Goal: Browse casually: Explore the website without a specific task or goal

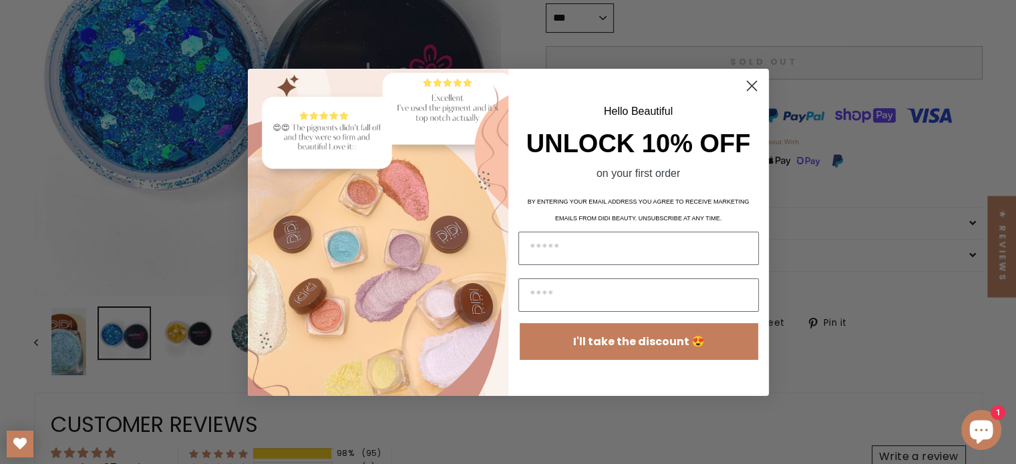
click at [747, 93] on circle "Close dialog" at bounding box center [751, 85] width 22 height 22
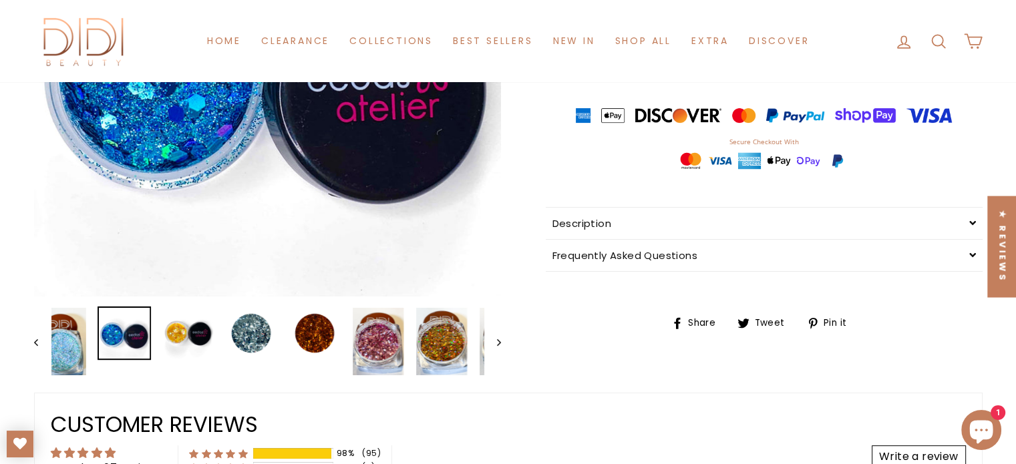
scroll to position [267, 0]
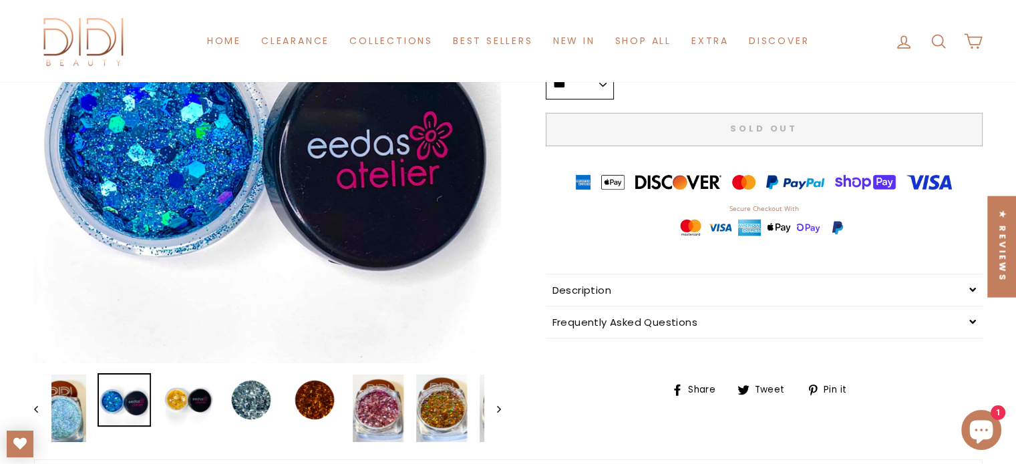
drag, startPoint x: 244, startPoint y: 148, endPoint x: 180, endPoint y: 186, distance: 74.6
click at [180, 186] on button "Close (esc)" at bounding box center [267, 129] width 467 height 467
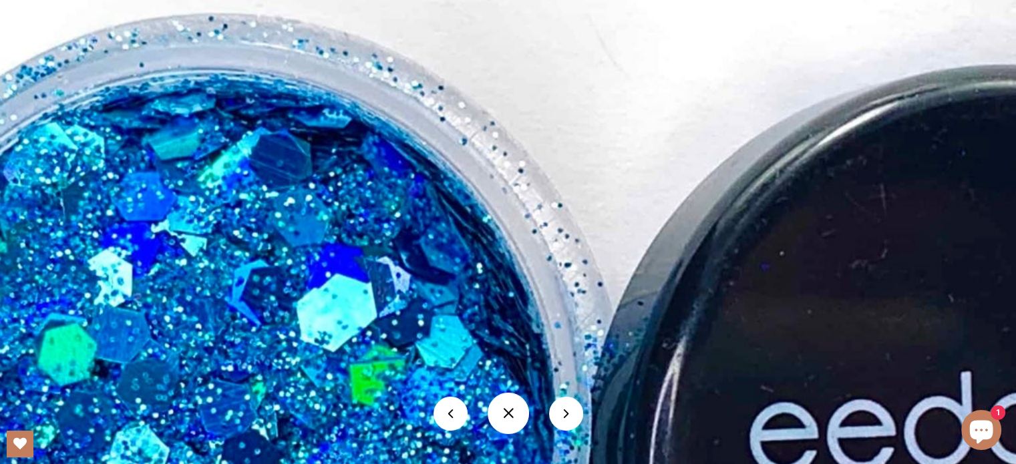
click at [569, 414] on button at bounding box center [566, 414] width 34 height 34
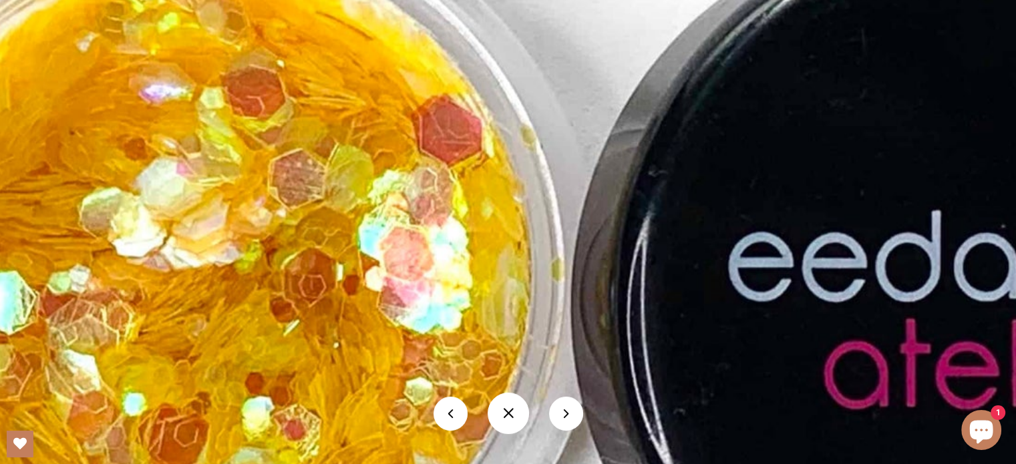
click at [563, 411] on button at bounding box center [566, 414] width 34 height 34
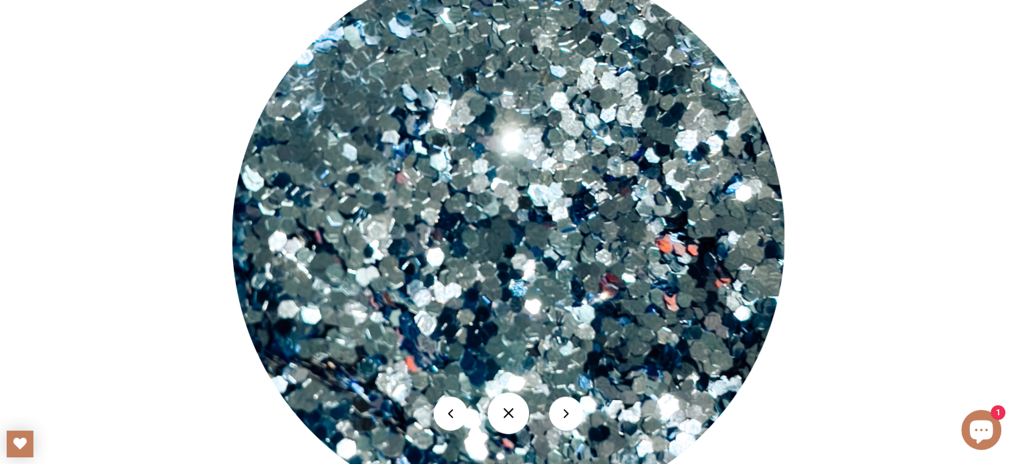
click at [577, 416] on button at bounding box center [566, 414] width 34 height 34
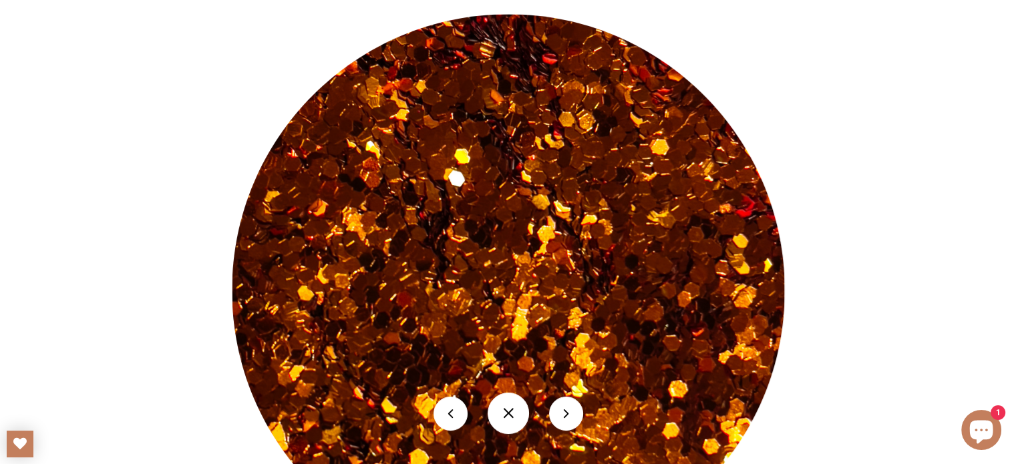
click at [557, 416] on button at bounding box center [566, 414] width 34 height 34
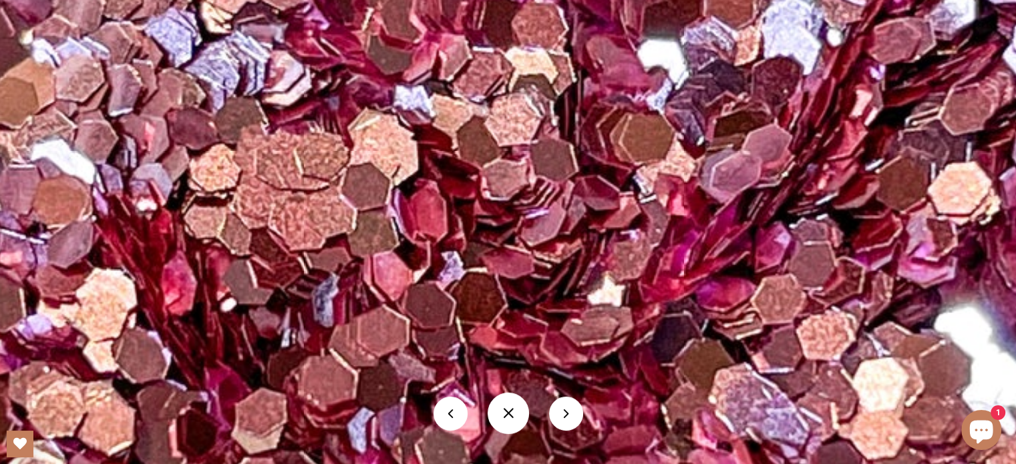
click at [571, 416] on button at bounding box center [566, 414] width 34 height 34
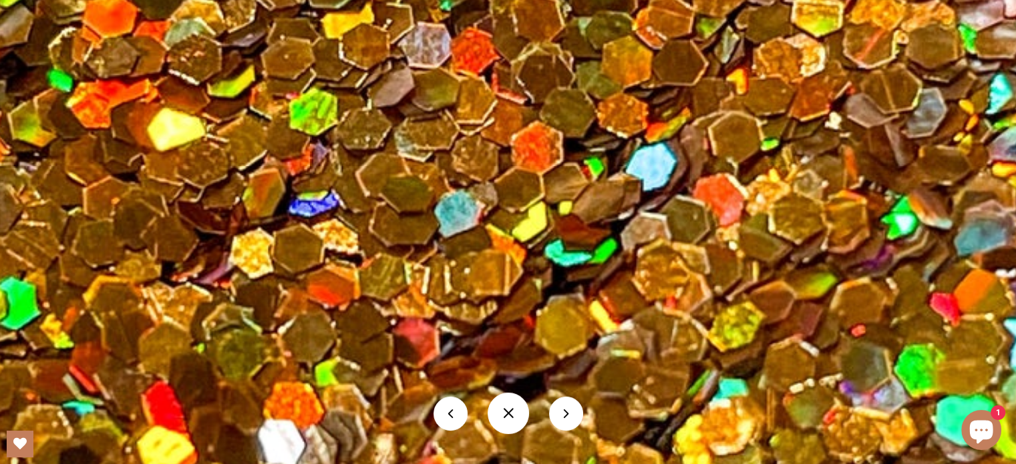
click at [559, 403] on button at bounding box center [566, 414] width 34 height 34
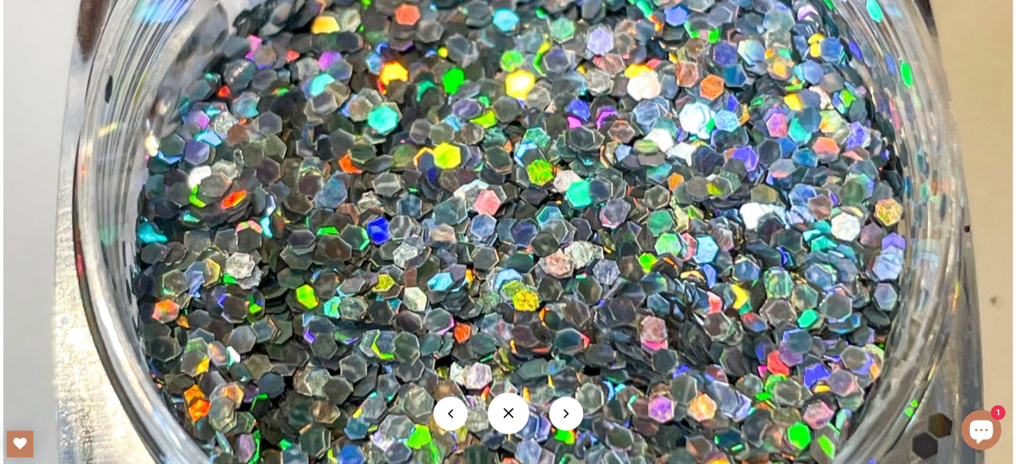
click at [510, 418] on button at bounding box center [508, 413] width 41 height 41
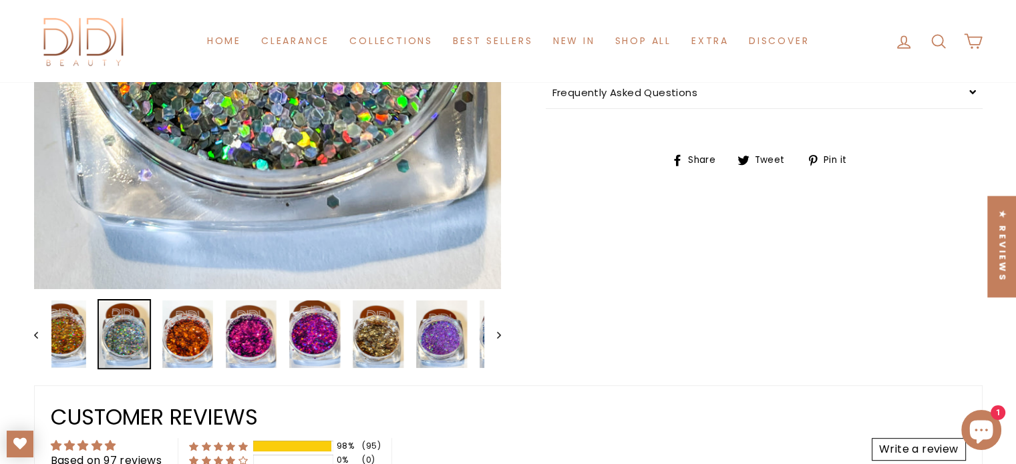
scroll to position [601, 0]
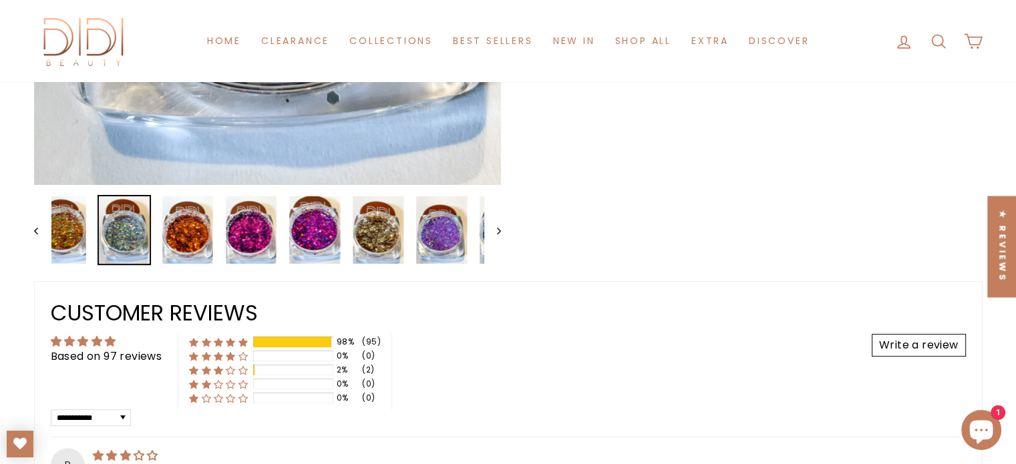
click at [37, 236] on button "Previous" at bounding box center [42, 230] width 17 height 70
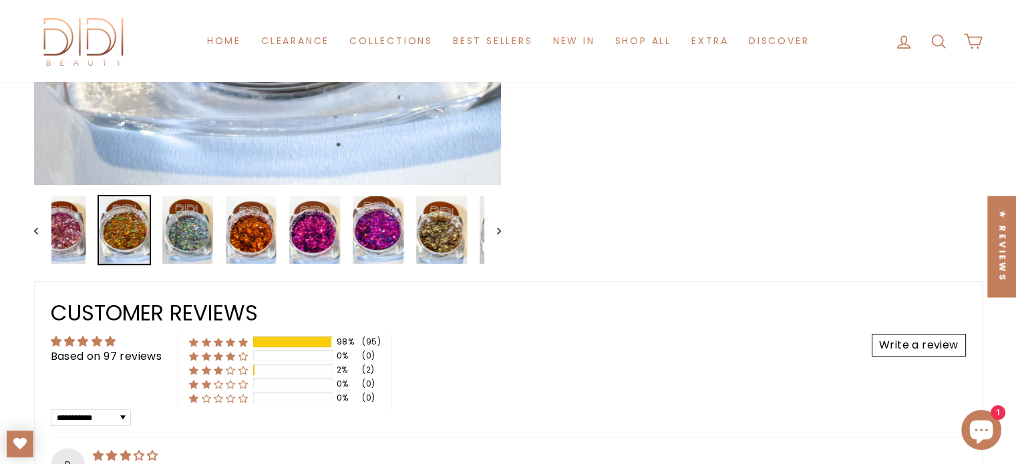
click at [37, 236] on button "Previous" at bounding box center [42, 230] width 17 height 70
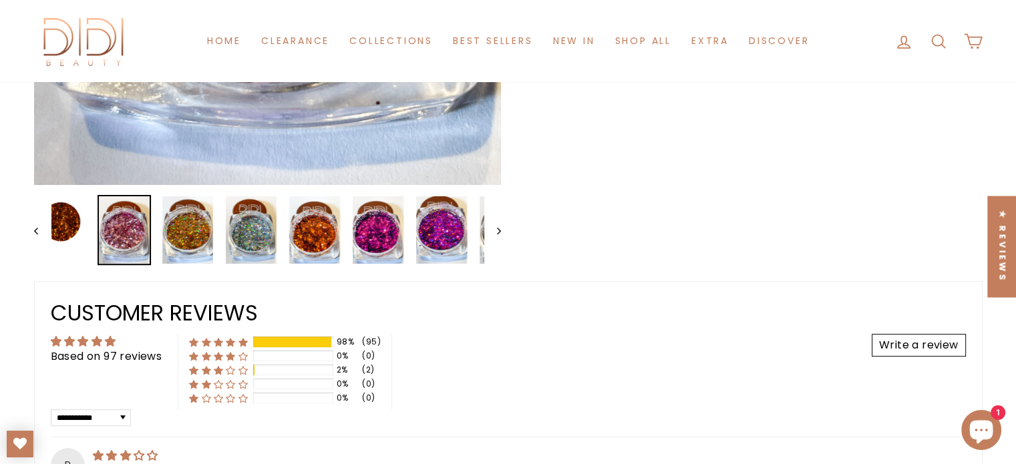
click at [36, 236] on button "Previous" at bounding box center [42, 230] width 17 height 70
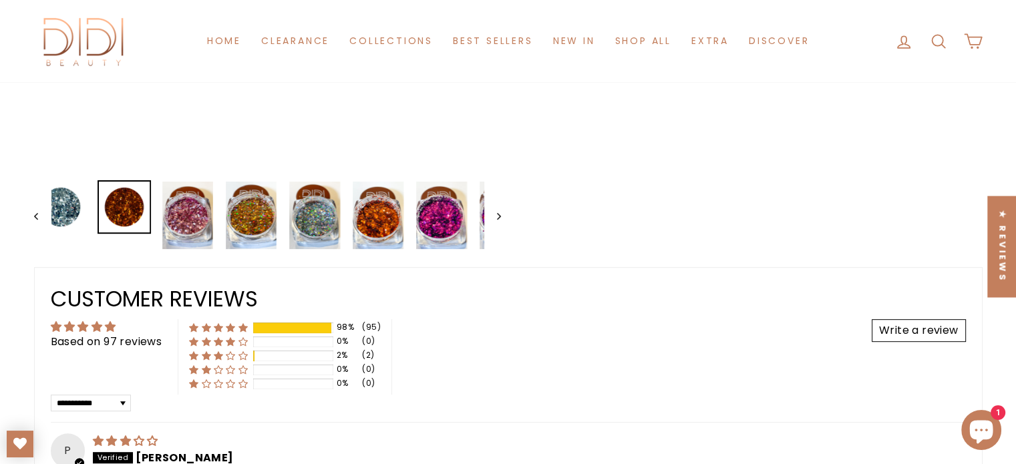
click at [36, 236] on div "Close (esc) Close (esc) Close (esc) Close (esc) Close (esc) Close (esc) Close (…" at bounding box center [508, 304] width 1002 height 1485
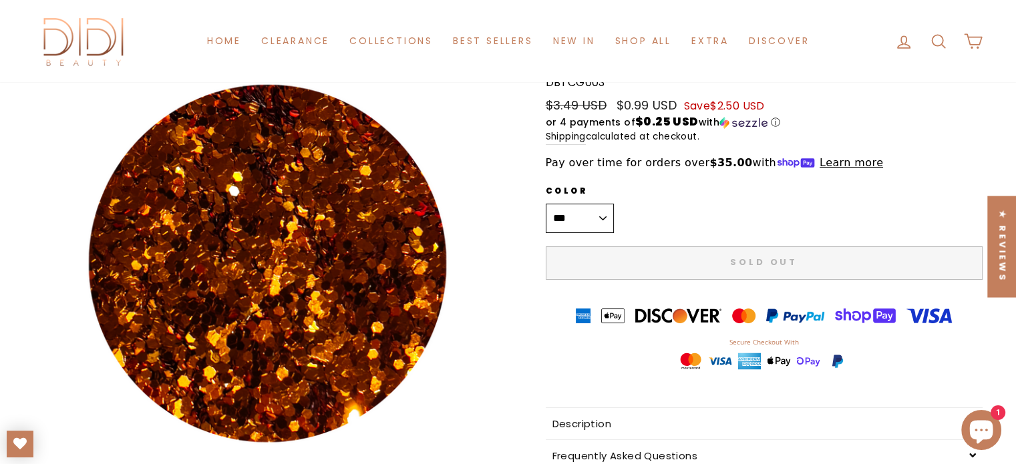
scroll to position [267, 0]
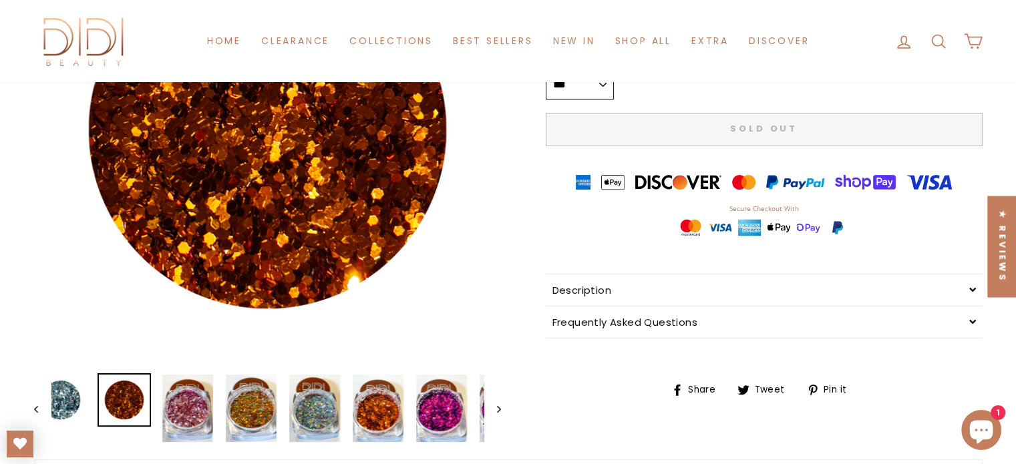
click at [37, 405] on button "Previous" at bounding box center [42, 408] width 17 height 70
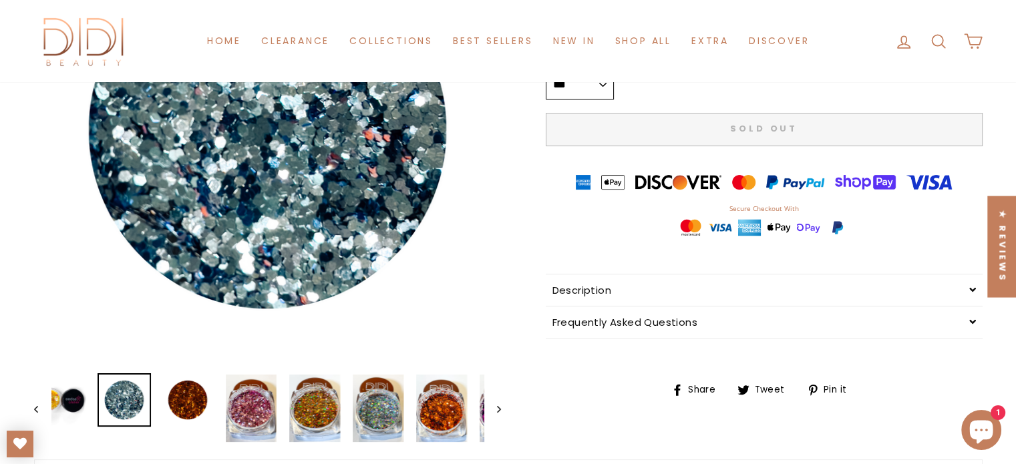
click at [37, 404] on button "Previous" at bounding box center [42, 408] width 17 height 70
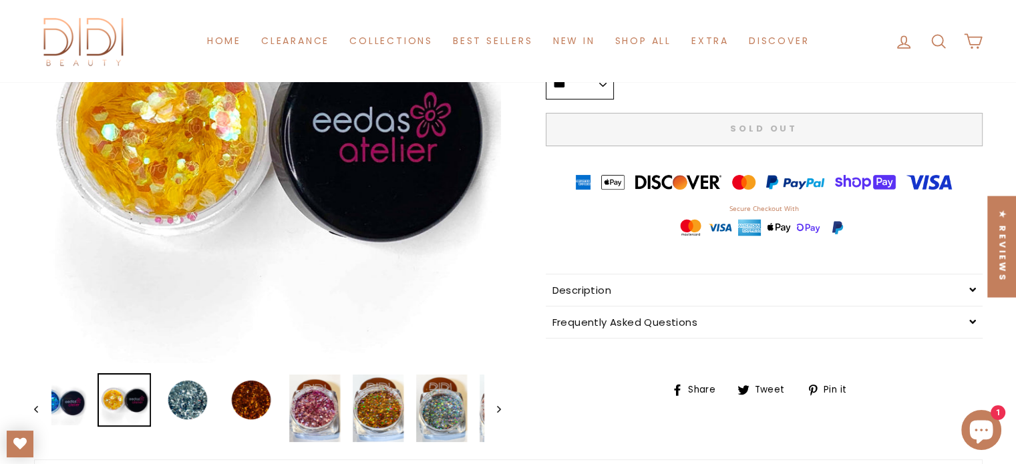
click at [37, 404] on button "Previous" at bounding box center [42, 408] width 17 height 70
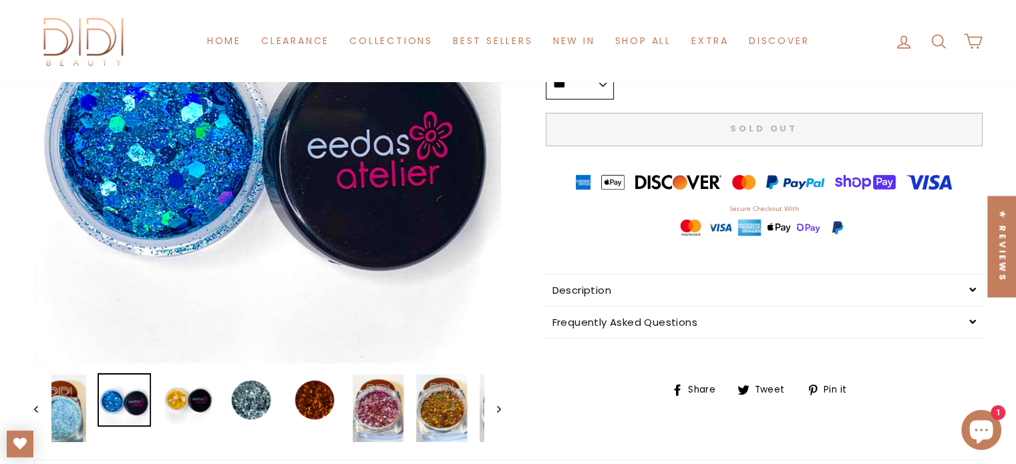
click at [37, 404] on button "Previous" at bounding box center [42, 408] width 17 height 70
click at [37, 404] on div "Close (esc) Close (esc) Close (esc) Close (esc) Close (esc) Close (esc) Close (…" at bounding box center [267, 169] width 467 height 547
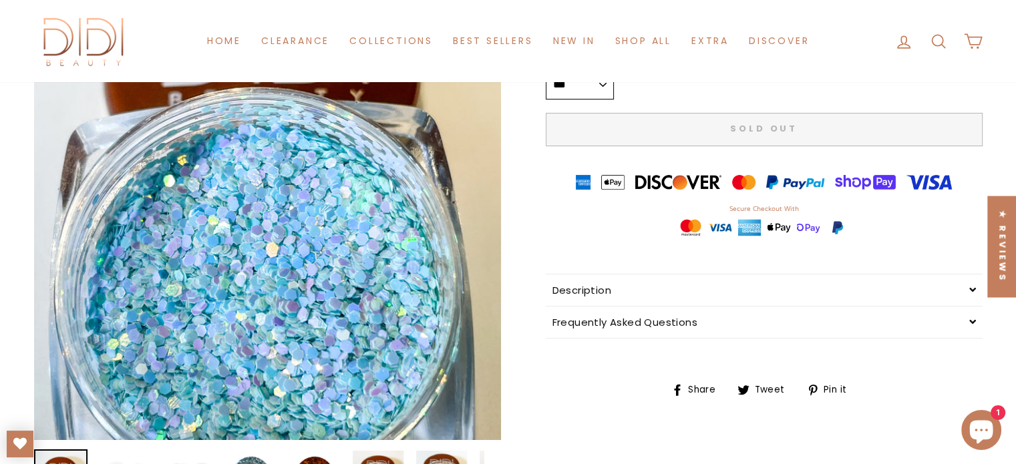
click at [37, 404] on button "Close (esc)" at bounding box center [267, 207] width 467 height 623
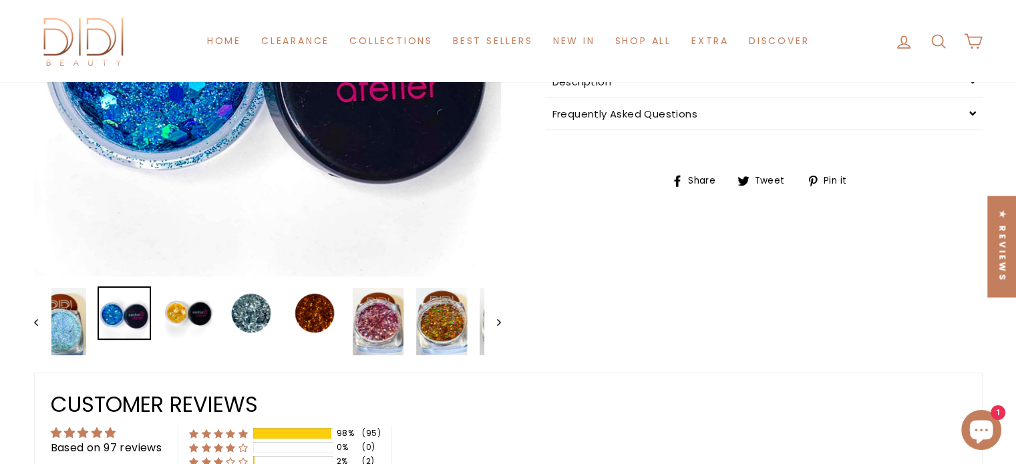
scroll to position [401, 0]
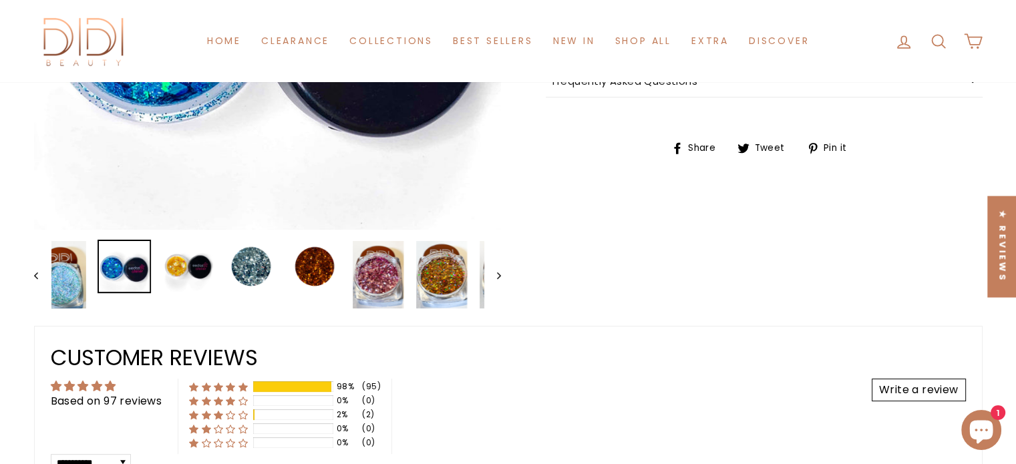
click at [114, 264] on img at bounding box center [124, 266] width 51 height 51
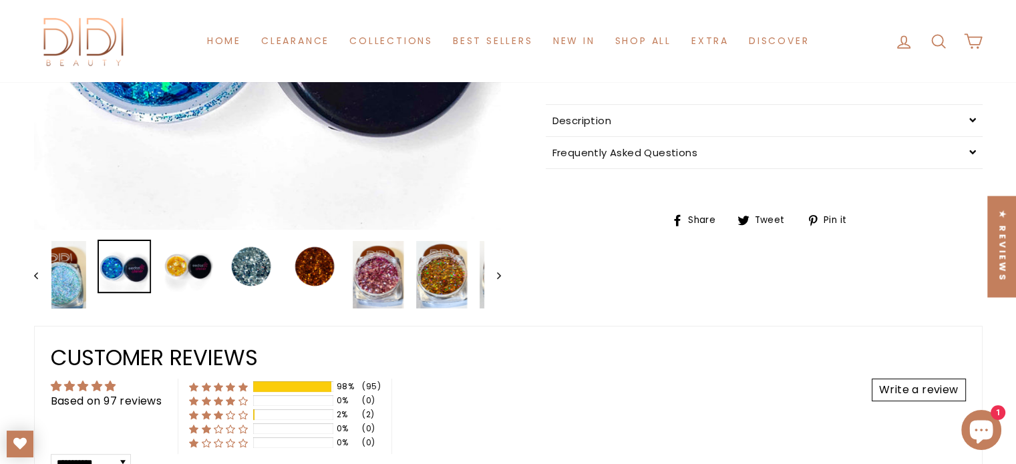
scroll to position [0, 0]
click at [118, 262] on img at bounding box center [124, 266] width 51 height 51
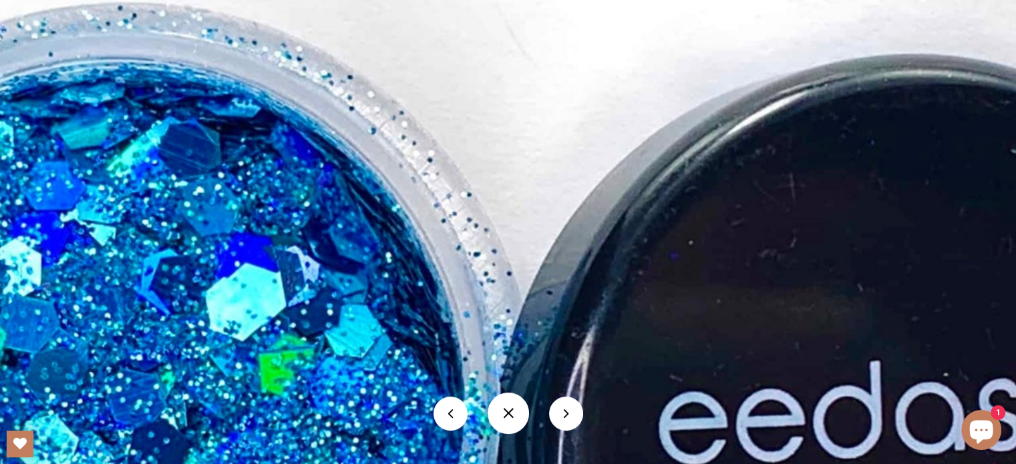
click at [565, 414] on button at bounding box center [566, 414] width 34 height 34
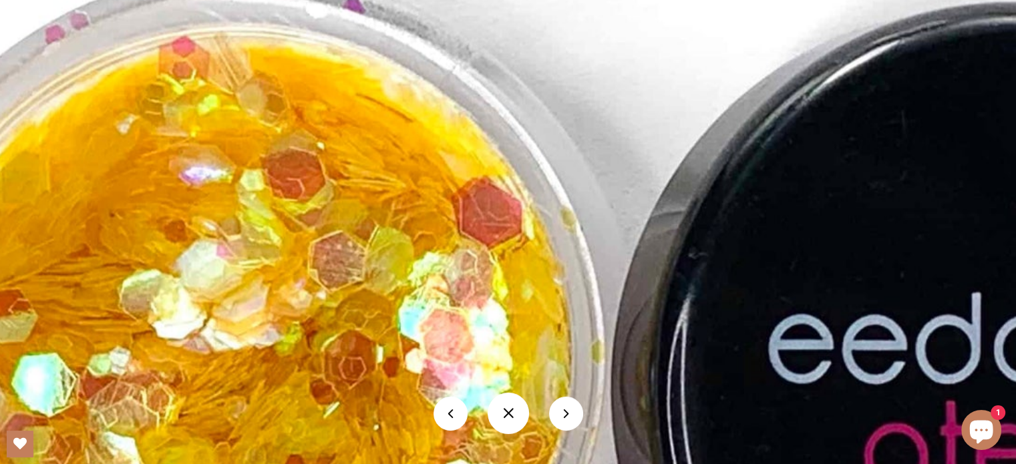
click at [566, 417] on button at bounding box center [566, 414] width 34 height 34
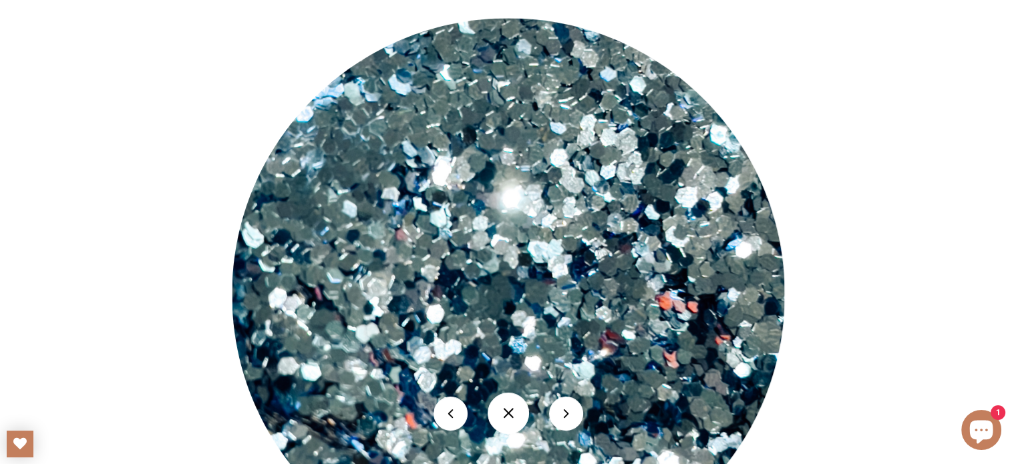
click at [565, 416] on button at bounding box center [566, 414] width 34 height 34
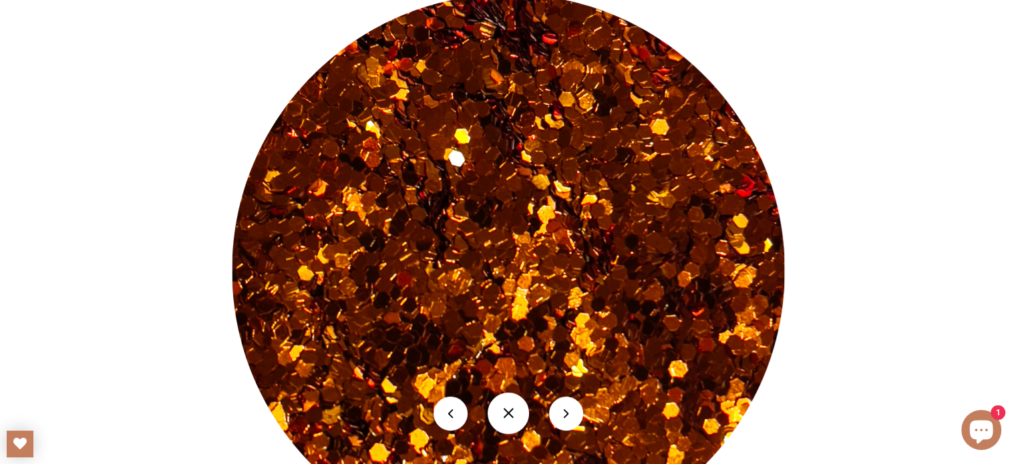
click at [573, 408] on button at bounding box center [566, 414] width 34 height 34
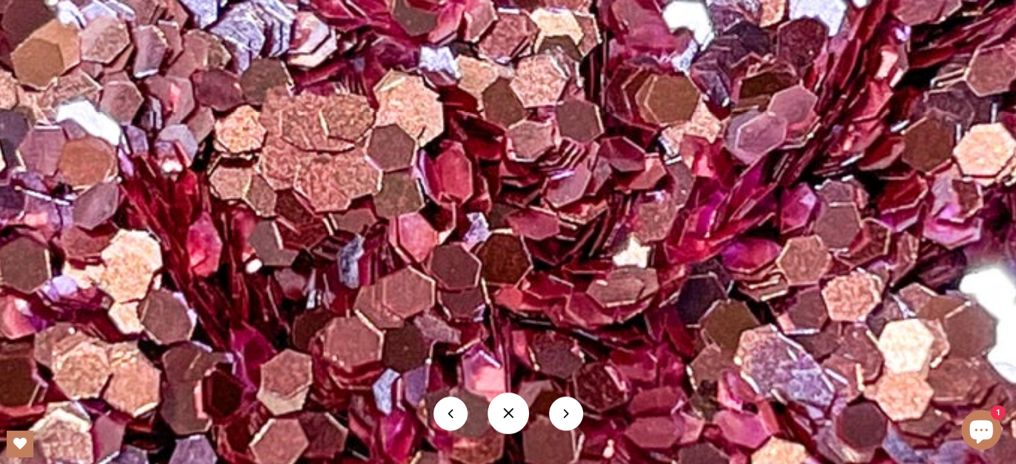
click at [563, 412] on button at bounding box center [566, 414] width 34 height 34
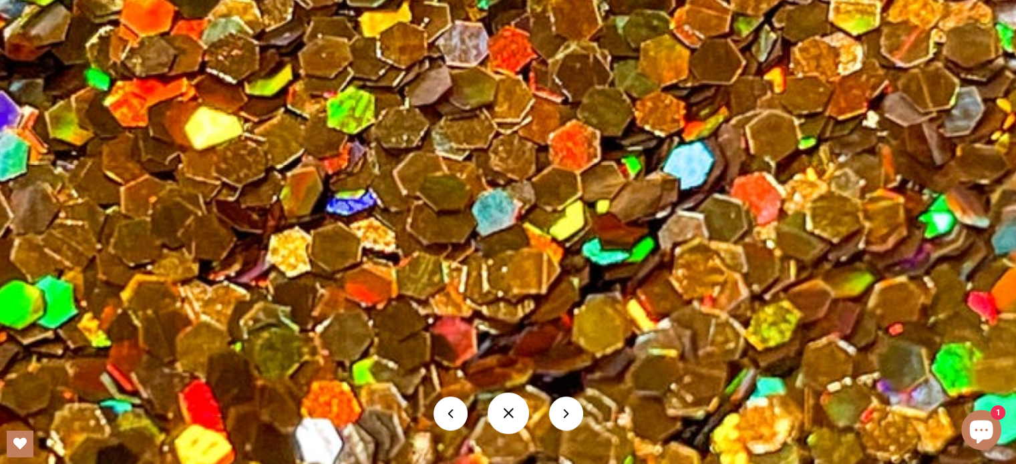
click at [566, 422] on button at bounding box center [566, 414] width 34 height 34
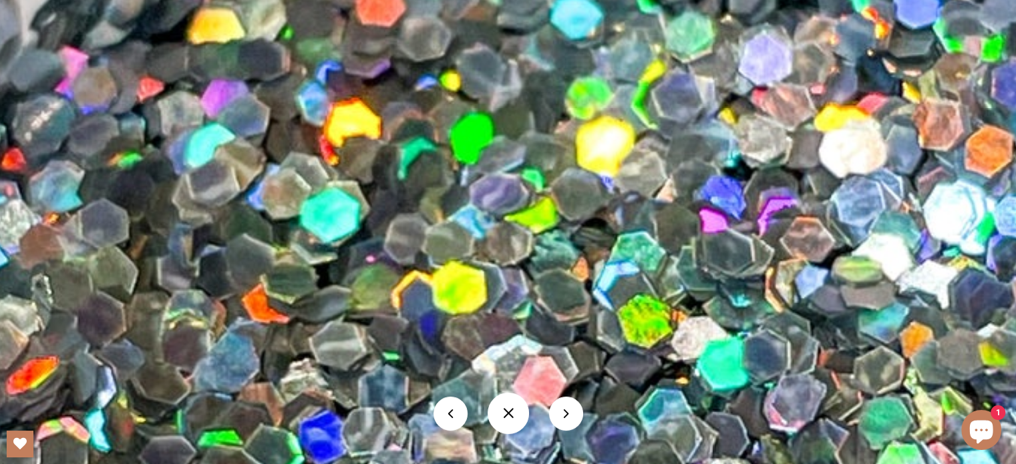
click at [569, 418] on button at bounding box center [566, 414] width 34 height 34
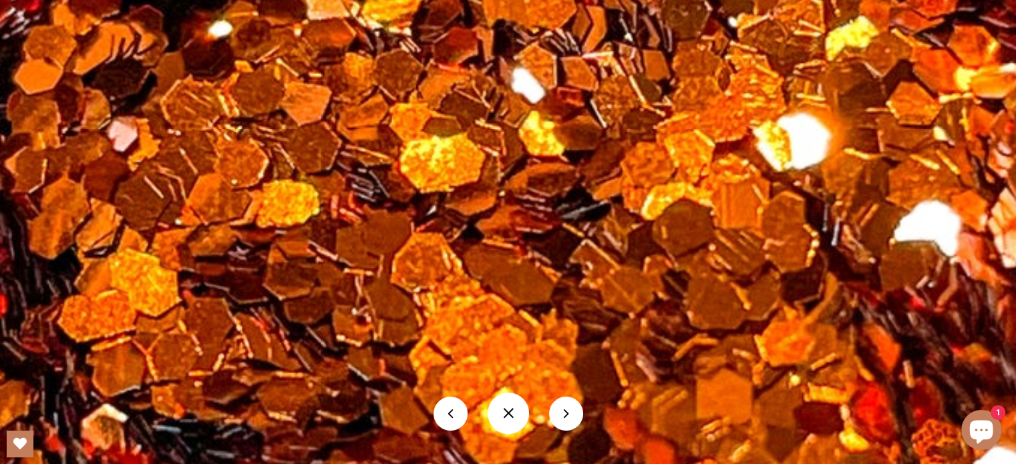
click at [576, 412] on button at bounding box center [566, 414] width 34 height 34
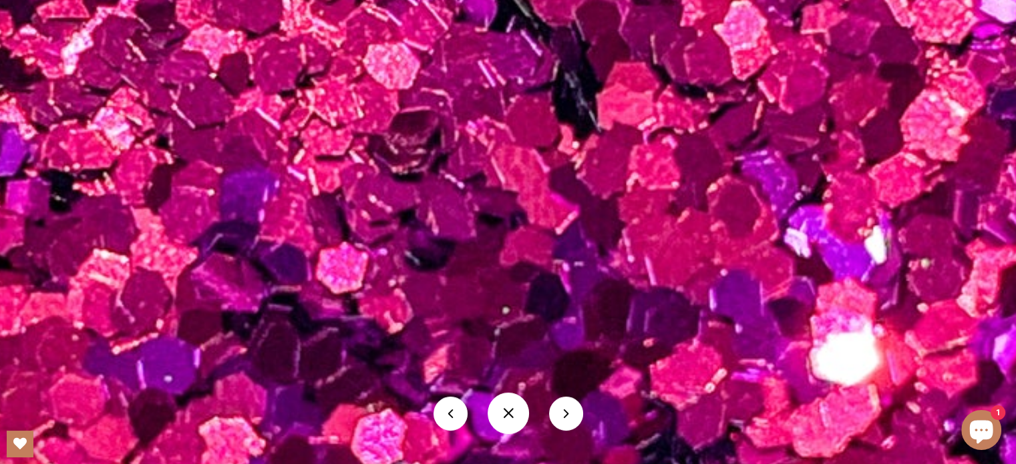
click at [561, 421] on button at bounding box center [566, 414] width 34 height 34
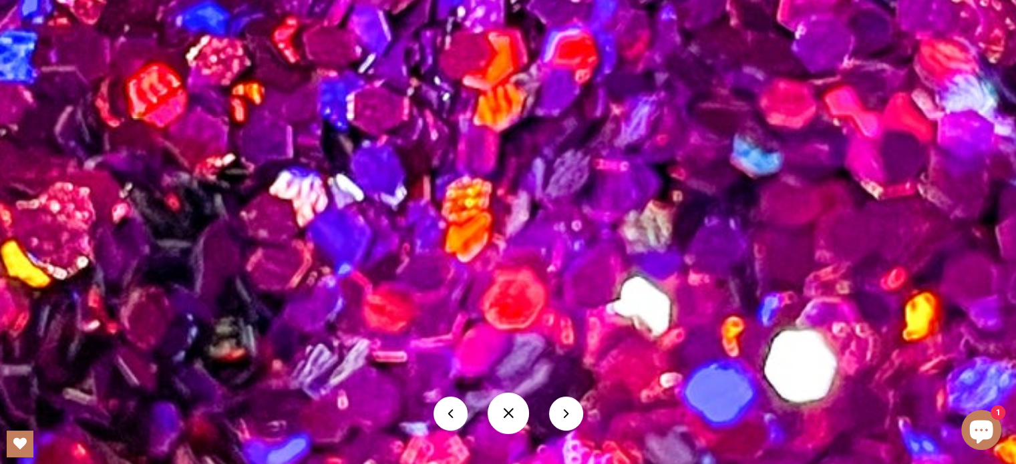
click at [559, 419] on button at bounding box center [566, 414] width 34 height 34
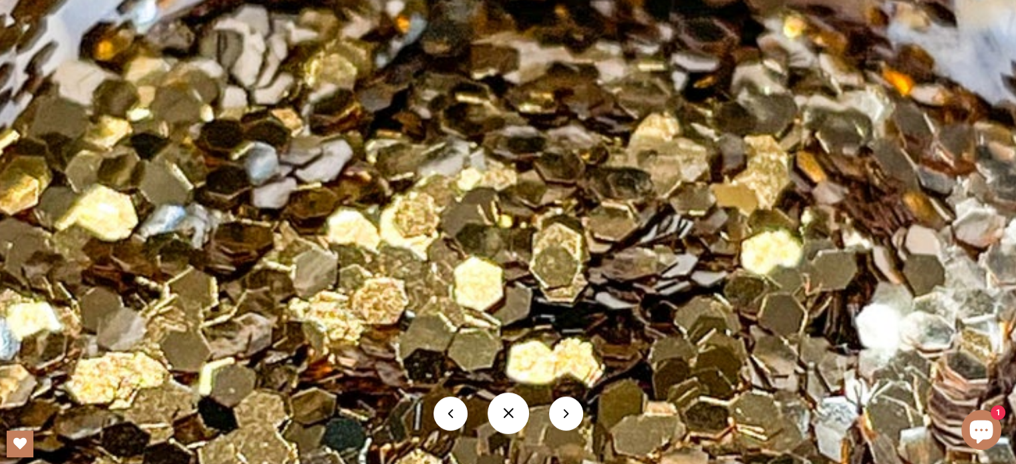
click at [580, 419] on div at bounding box center [508, 413] width 1016 height 61
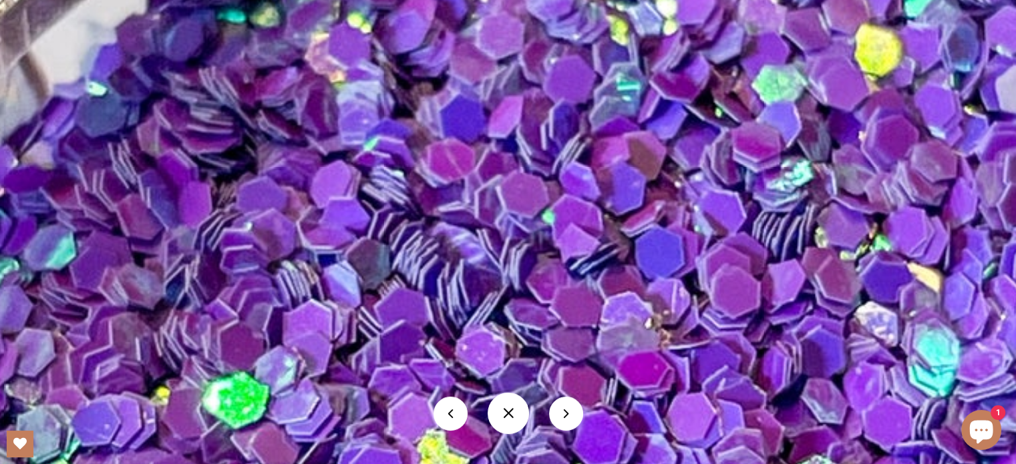
click at [562, 418] on button at bounding box center [566, 414] width 34 height 34
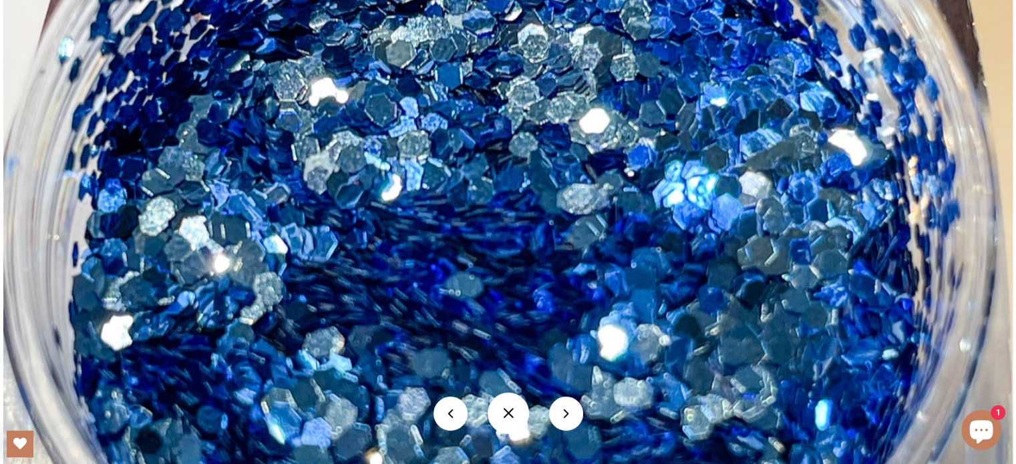
click at [562, 409] on button at bounding box center [566, 414] width 34 height 34
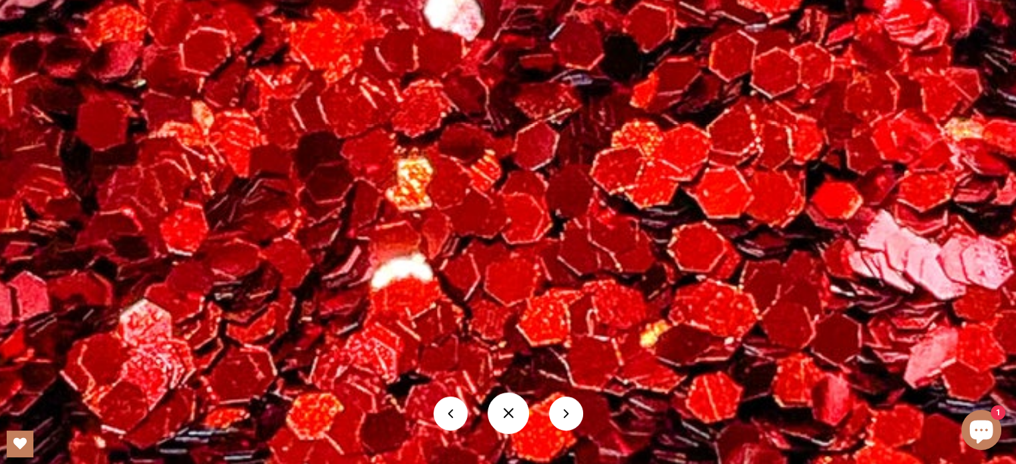
click at [441, 416] on button at bounding box center [451, 414] width 34 height 34
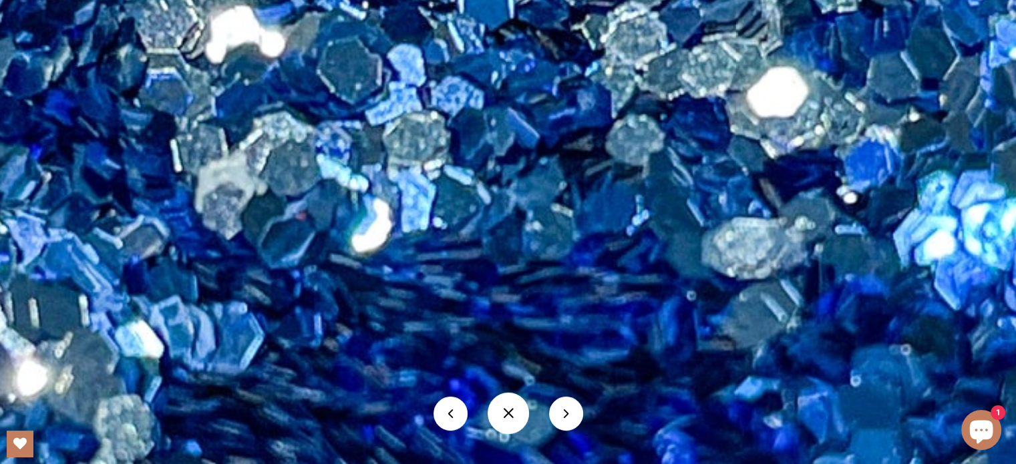
click at [571, 412] on button at bounding box center [566, 414] width 34 height 34
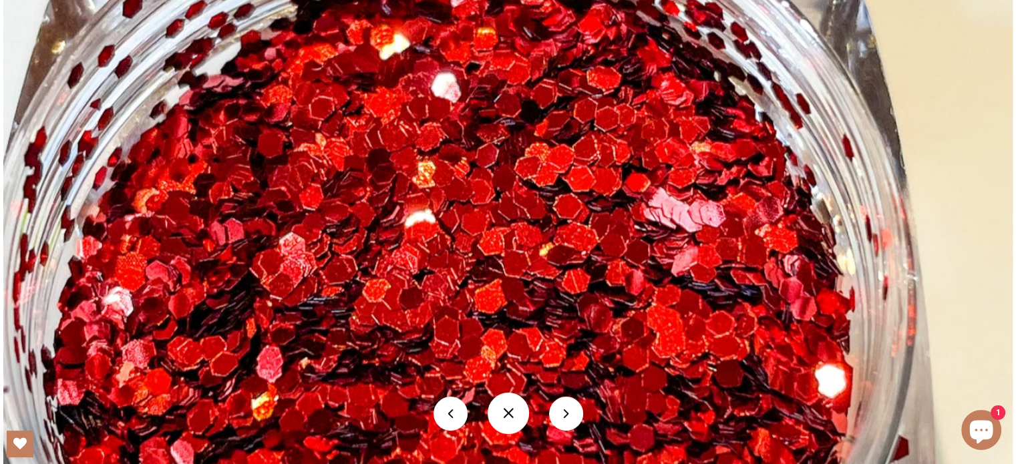
click at [571, 411] on button at bounding box center [566, 414] width 34 height 34
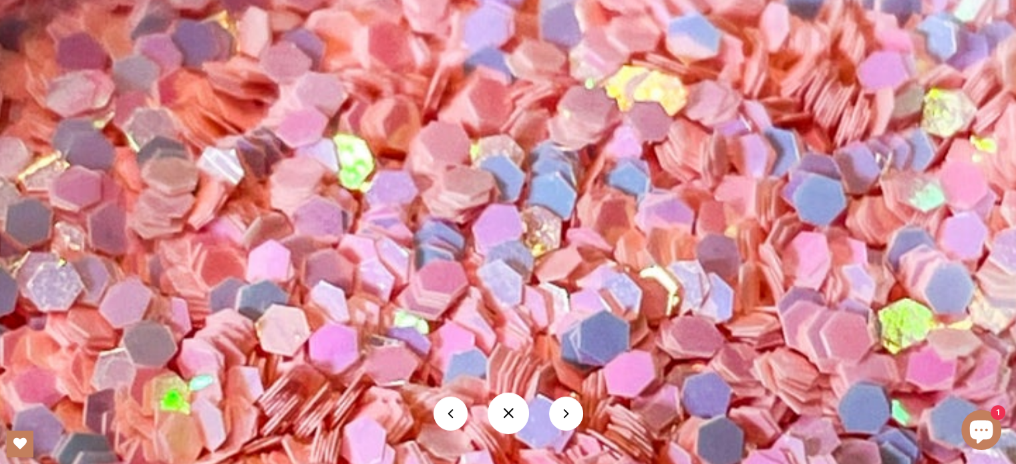
click at [572, 420] on button at bounding box center [566, 414] width 34 height 34
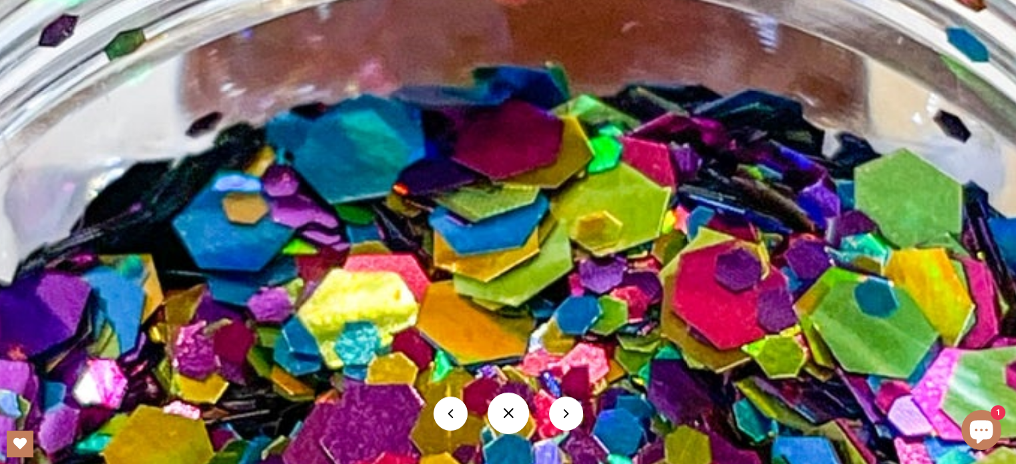
click at [560, 412] on button at bounding box center [566, 414] width 34 height 34
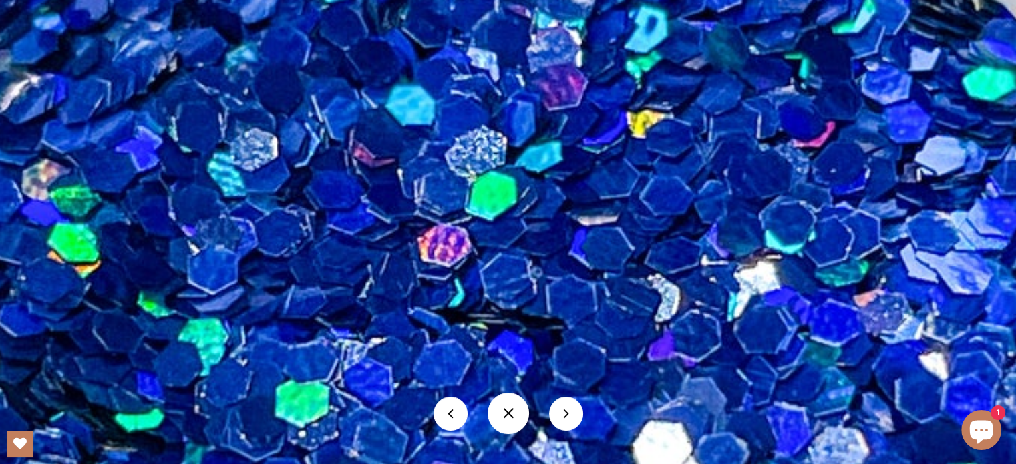
click at [564, 414] on button at bounding box center [566, 414] width 34 height 34
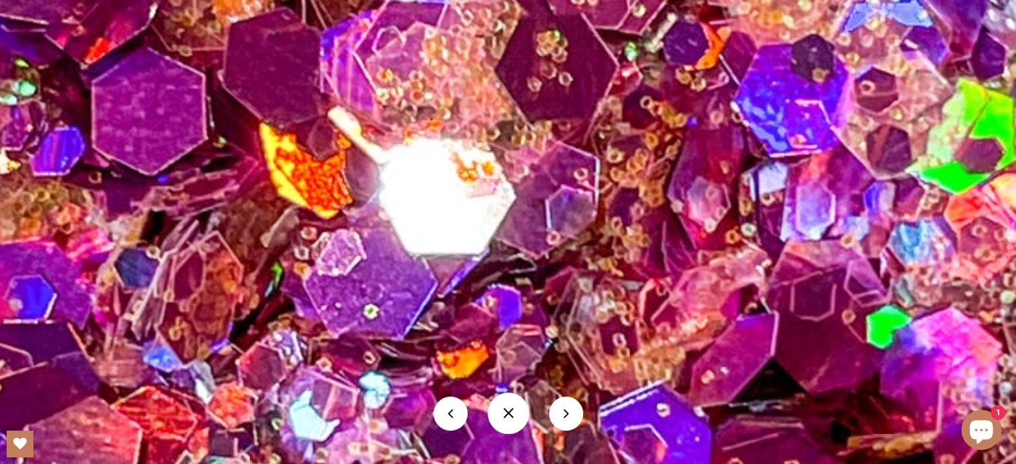
click at [559, 414] on button at bounding box center [566, 414] width 34 height 34
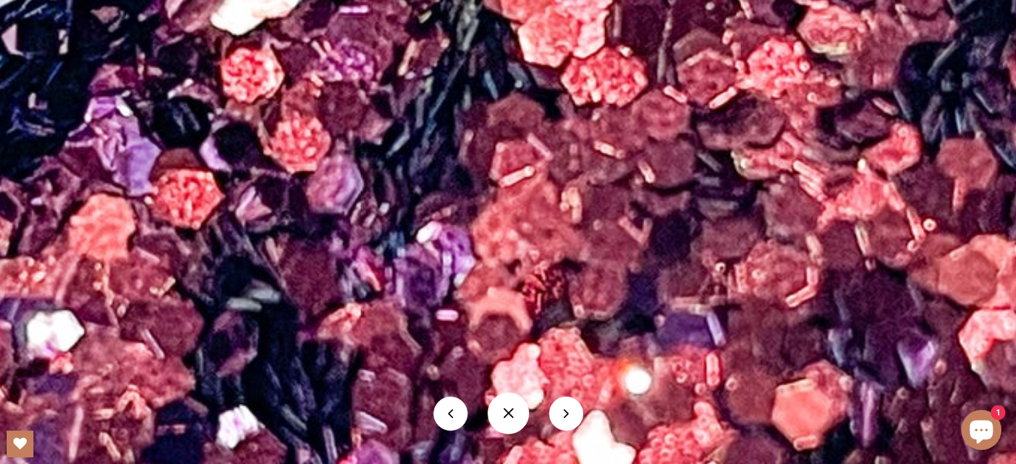
click at [560, 410] on button at bounding box center [566, 414] width 34 height 34
